Goal: Task Accomplishment & Management: Use online tool/utility

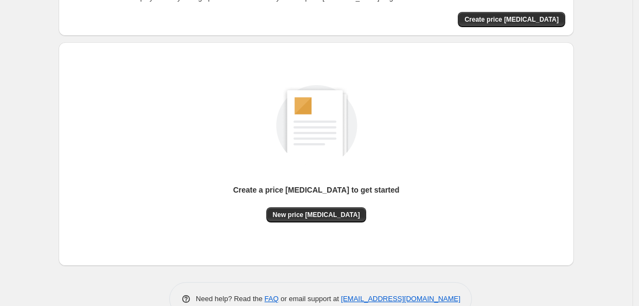
scroll to position [73, 0]
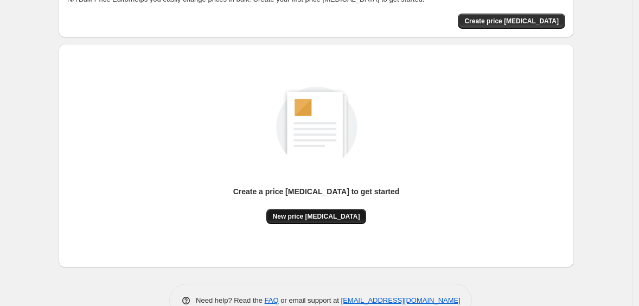
click at [301, 214] on span "New price [MEDICAL_DATA]" at bounding box center [316, 216] width 87 height 9
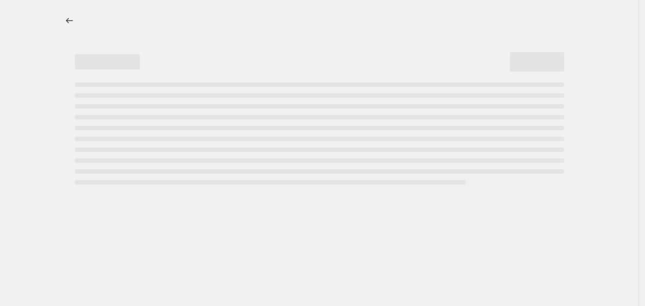
select select "percentage"
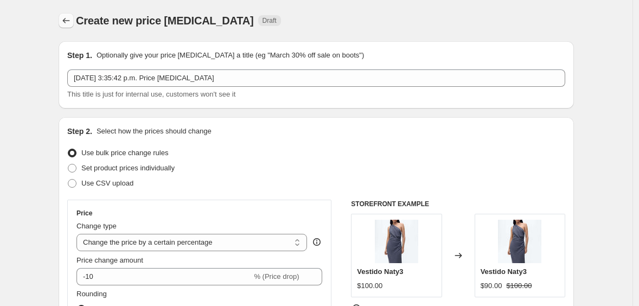
click at [72, 16] on icon "Price change jobs" at bounding box center [66, 20] width 11 height 11
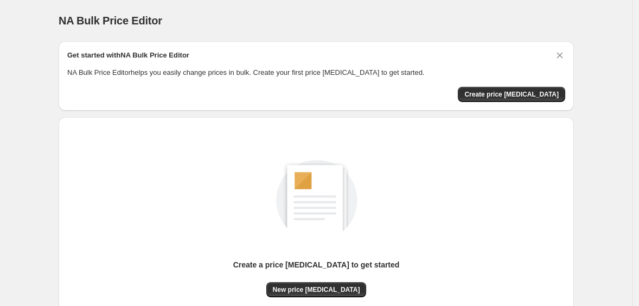
click at [101, 17] on span "NA Bulk Price Editor" at bounding box center [111, 21] width 104 height 12
click at [323, 286] on span "New price [MEDICAL_DATA]" at bounding box center [316, 289] width 87 height 9
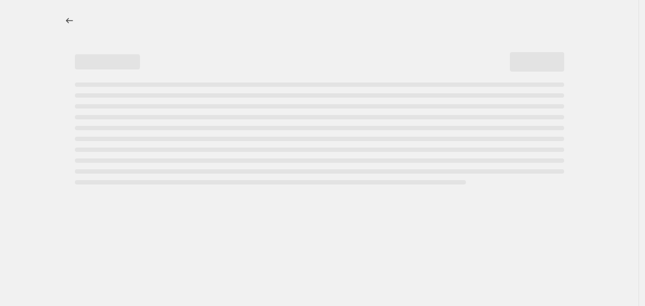
select select "percentage"
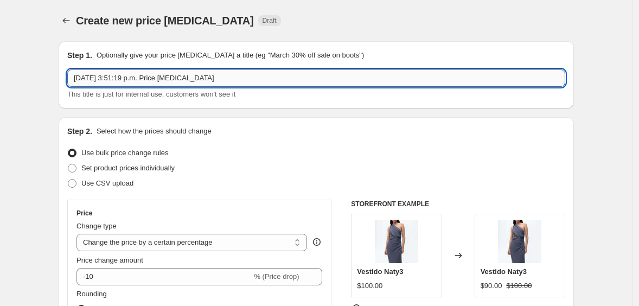
click at [144, 79] on input "[DATE] 3:51:19 p.m. Price [MEDICAL_DATA]" at bounding box center [316, 77] width 498 height 17
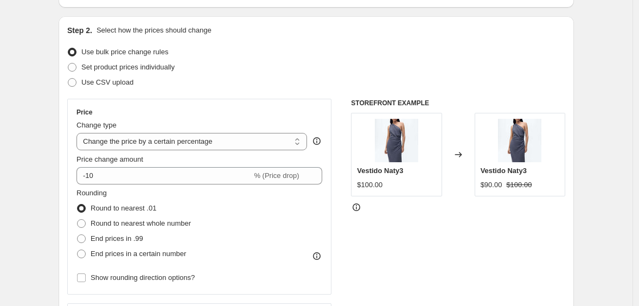
scroll to position [107, 0]
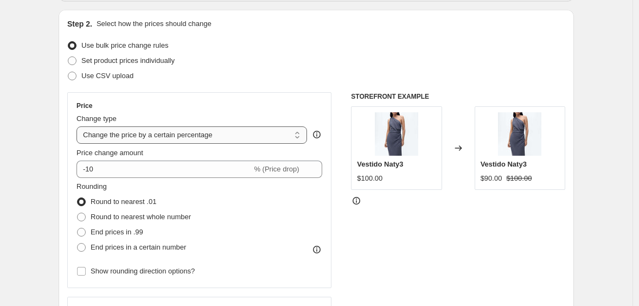
type input "Precio IVA off"
click at [199, 133] on select "Change the price to a certain amount Change the price by a certain amount Chang…" at bounding box center [191, 134] width 230 height 17
click at [79, 126] on select "Change the price to a certain amount Change the price by a certain amount Chang…" at bounding box center [191, 134] width 230 height 17
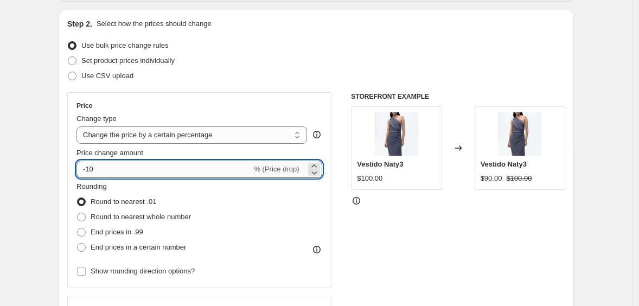
click at [113, 165] on input "-10" at bounding box center [163, 168] width 175 height 17
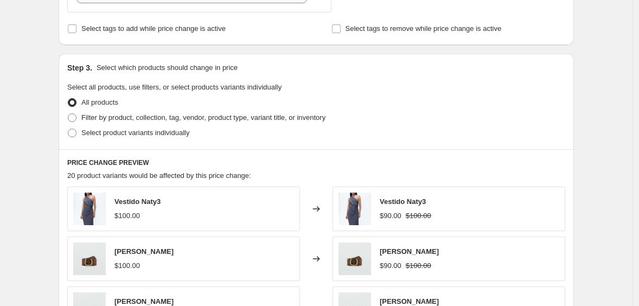
scroll to position [466, 0]
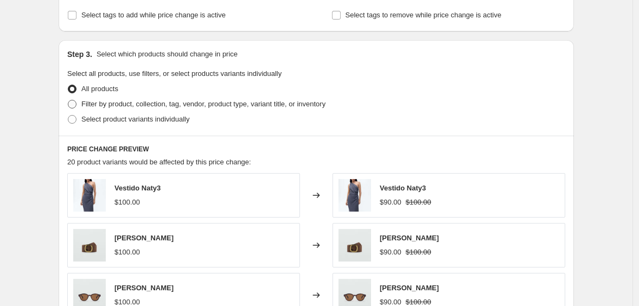
type input "-18.03"
click at [83, 107] on label "Filter by product, collection, tag, vendor, product type, variant title, or inv…" at bounding box center [196, 103] width 258 height 15
click at [68, 100] on input "Filter by product, collection, tag, vendor, product type, variant title, or inv…" at bounding box center [68, 100] width 1 height 1
radio input "true"
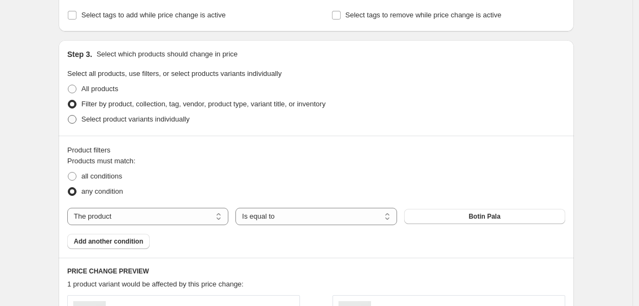
click at [76, 123] on span at bounding box center [72, 119] width 9 height 9
click at [68, 115] on input "Select product variants individually" at bounding box center [68, 115] width 1 height 1
radio input "true"
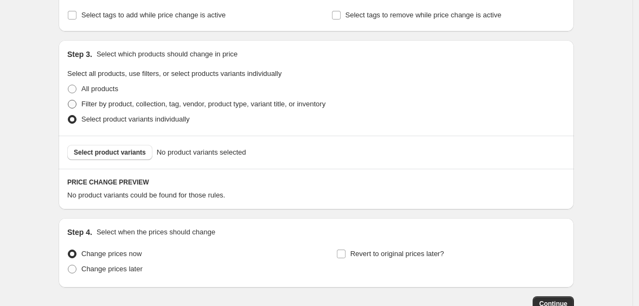
click at [83, 102] on label "Filter by product, collection, tag, vendor, product type, variant title, or inv…" at bounding box center [196, 103] width 258 height 15
click at [68, 100] on input "Filter by product, collection, tag, vendor, product type, variant title, or inv…" at bounding box center [68, 100] width 1 height 1
radio input "true"
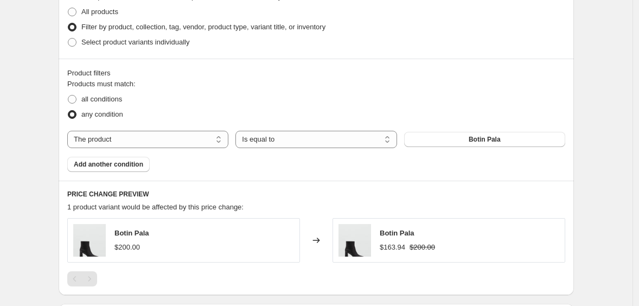
scroll to position [556, 0]
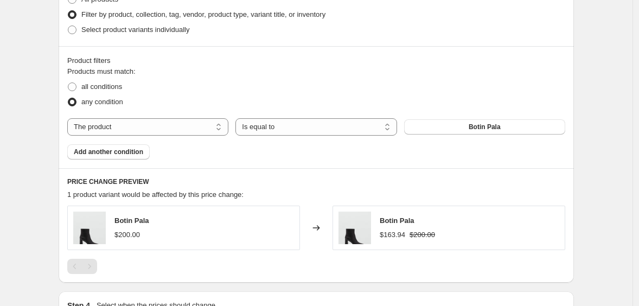
click at [169, 117] on div "Products must match: all conditions any condition The product The product's col…" at bounding box center [316, 112] width 498 height 93
click at [158, 126] on select "The product The product's collection The product's vendor The product's type Th…" at bounding box center [147, 126] width 161 height 17
click at [70, 118] on select "The product The product's collection The product's vendor The product's type Th…" at bounding box center [147, 126] width 161 height 17
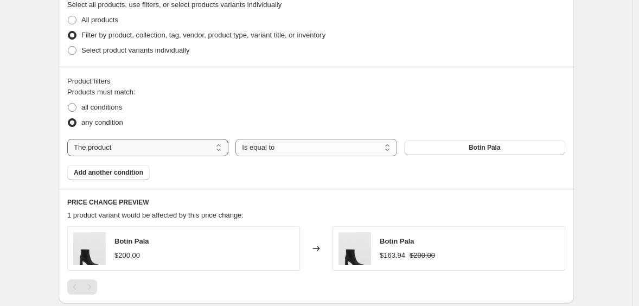
click at [141, 151] on select "The product The product's collection The product's vendor The product's type Th…" at bounding box center [147, 147] width 161 height 17
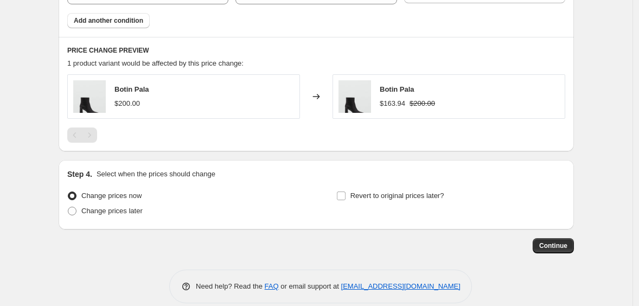
scroll to position [553, 0]
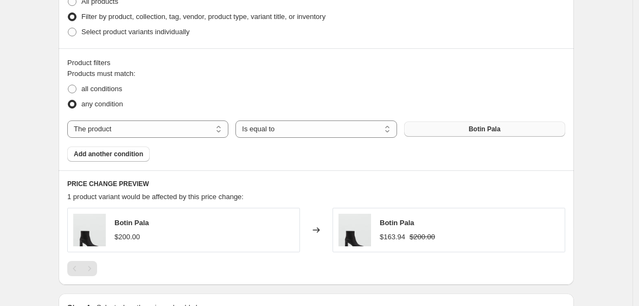
click at [471, 128] on span "Botin Pala" at bounding box center [484, 129] width 32 height 9
click at [481, 133] on button "Botin Pala" at bounding box center [484, 128] width 161 height 15
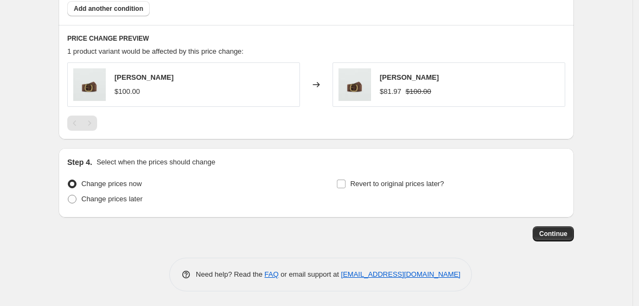
scroll to position [700, 0]
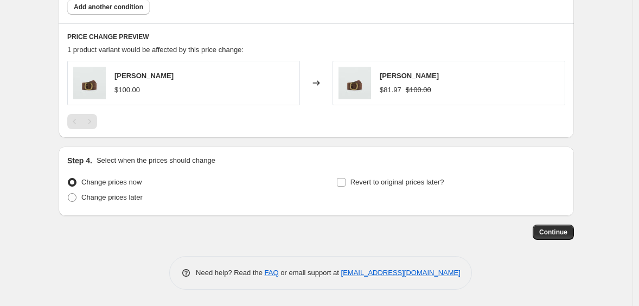
click at [137, 182] on span "Change prices now" at bounding box center [111, 182] width 60 height 8
click at [68, 178] on input "Change prices now" at bounding box center [68, 178] width 1 height 1
click at [120, 194] on span "Change prices later" at bounding box center [111, 197] width 61 height 8
click at [68, 194] on input "Change prices later" at bounding box center [68, 193] width 1 height 1
radio input "true"
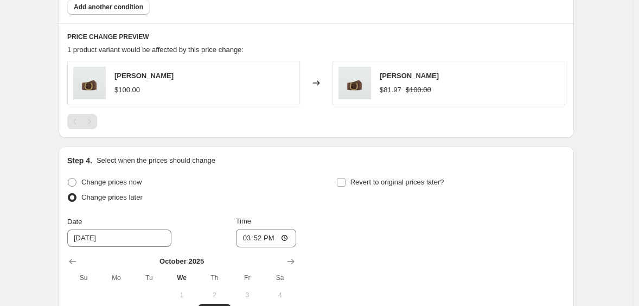
click at [133, 173] on div "Step 4. Select when the prices should change Change prices now Change prices la…" at bounding box center [316, 273] width 498 height 237
click at [126, 177] on span "Change prices now" at bounding box center [111, 182] width 60 height 11
click at [68, 178] on input "Change prices now" at bounding box center [68, 178] width 1 height 1
radio input "true"
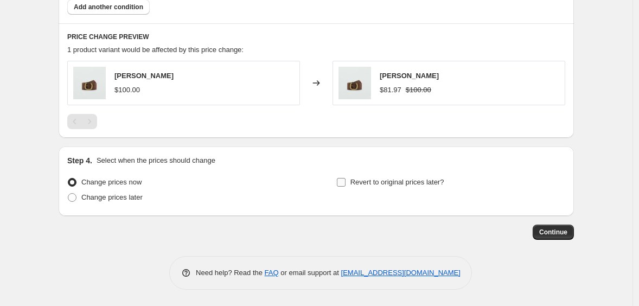
click at [349, 179] on label "Revert to original prices later?" at bounding box center [390, 182] width 108 height 15
click at [345, 179] on input "Revert to original prices later?" at bounding box center [341, 182] width 9 height 9
checkbox input "true"
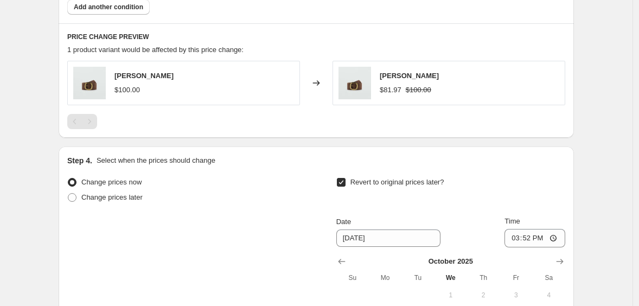
scroll to position [771, 0]
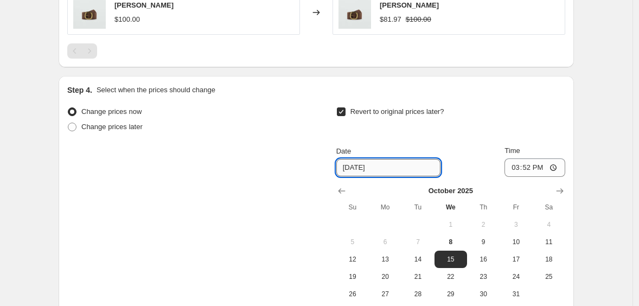
click at [390, 170] on input "[DATE]" at bounding box center [388, 167] width 104 height 17
click at [553, 167] on input "15:52" at bounding box center [534, 167] width 61 height 18
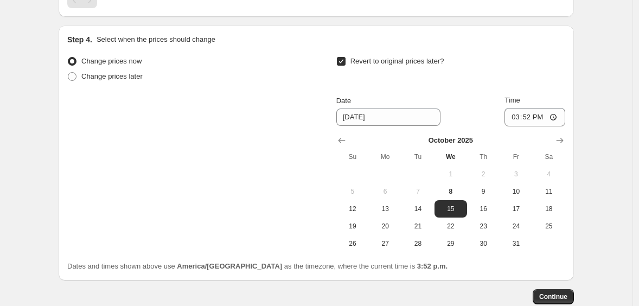
scroll to position [811, 0]
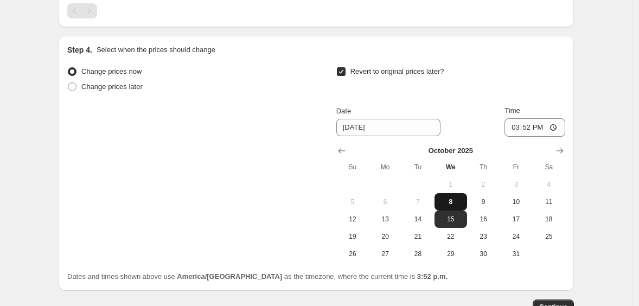
click at [456, 194] on button "8" at bounding box center [450, 201] width 33 height 17
type input "[DATE]"
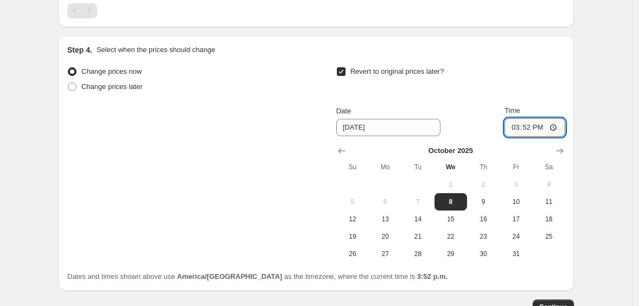
click at [518, 127] on input "15:52" at bounding box center [534, 127] width 61 height 18
click at [511, 128] on input "15:52" at bounding box center [534, 127] width 61 height 18
type input "16:00"
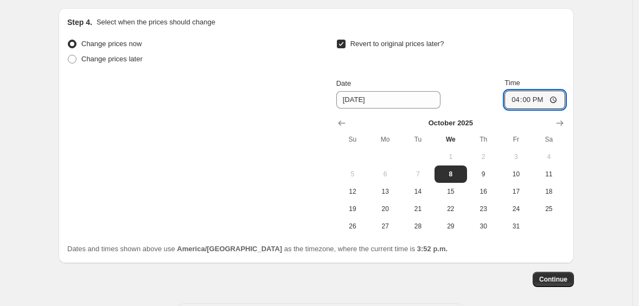
scroll to position [844, 0]
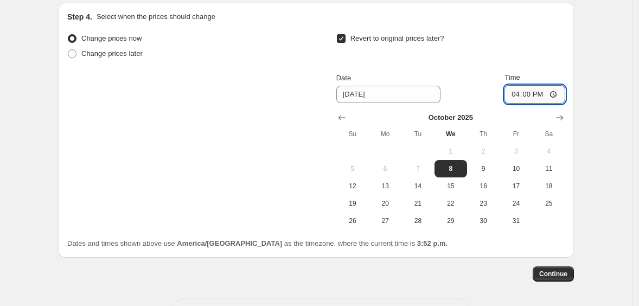
click at [558, 95] on input "16:00" at bounding box center [534, 94] width 61 height 18
click at [572, 271] on button "Continue" at bounding box center [552, 273] width 41 height 15
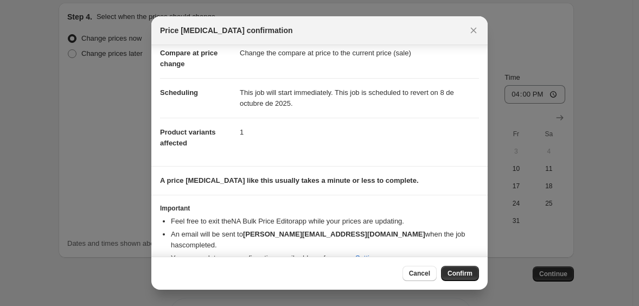
scroll to position [61, 0]
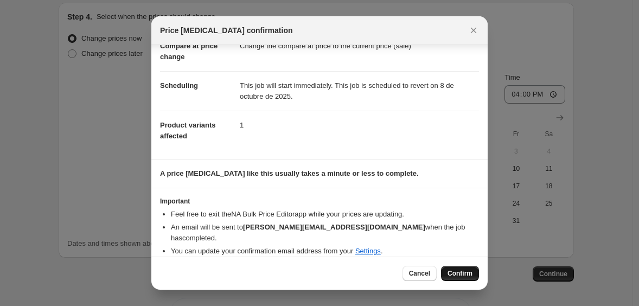
click at [456, 271] on span "Confirm" at bounding box center [459, 273] width 25 height 9
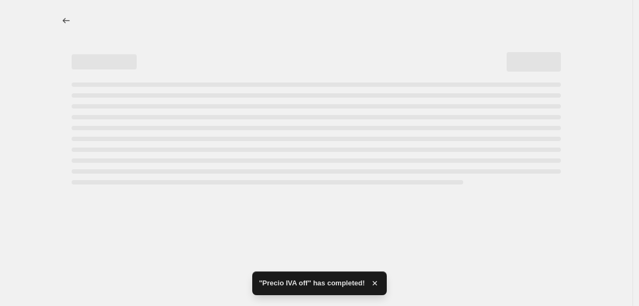
select select "percentage"
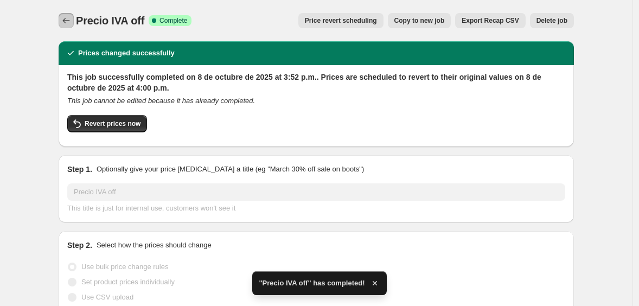
click at [72, 18] on icon "Price change jobs" at bounding box center [66, 20] width 11 height 11
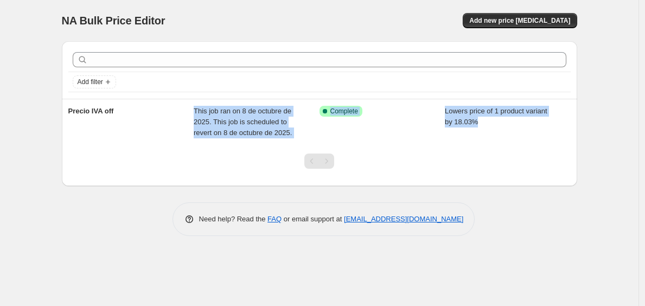
drag, startPoint x: 114, startPoint y: 145, endPoint x: 76, endPoint y: 17, distance: 133.6
click at [111, 141] on div "Add filter Precio IVA off This job ran on 8 de octubre de 2025. This job is sch…" at bounding box center [319, 113] width 515 height 145
